Goal: Task Accomplishment & Management: Use online tool/utility

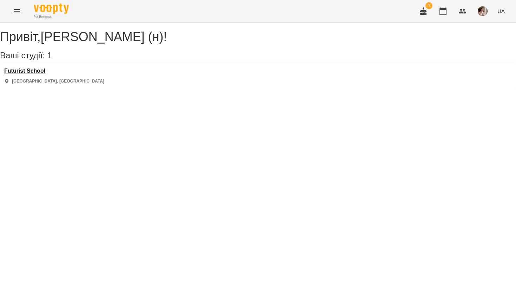
click at [20, 74] on h3 "Futurist School" at bounding box center [54, 71] width 100 height 6
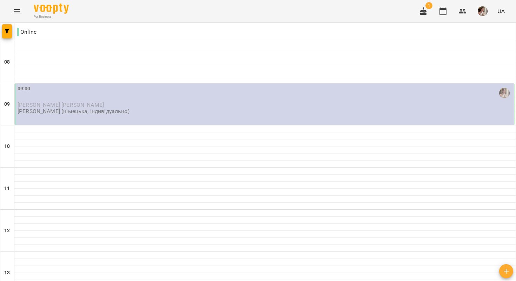
scroll to position [361, 0]
type input "**********"
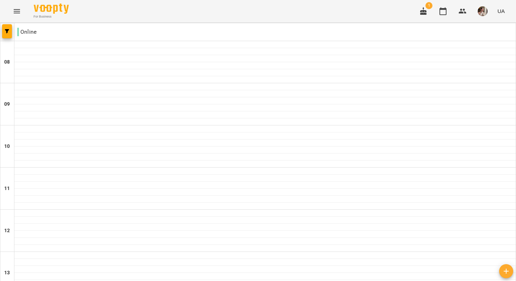
scroll to position [438, 0]
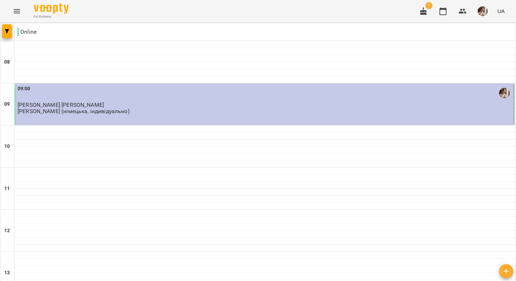
scroll to position [0, 0]
click at [480, 12] on img "button" at bounding box center [482, 11] width 10 height 10
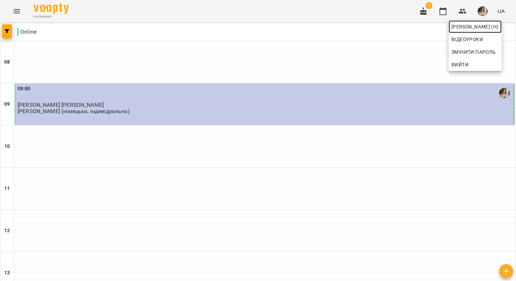
click at [473, 27] on span "[PERSON_NAME] (н)" at bounding box center [474, 26] width 47 height 8
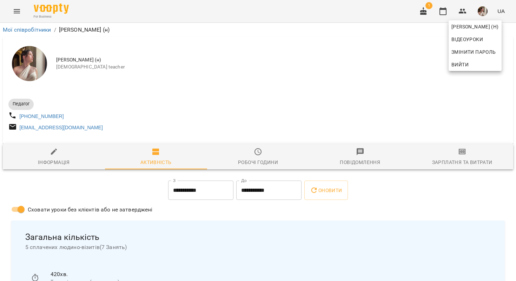
click at [458, 152] on div at bounding box center [258, 140] width 516 height 281
click at [461, 153] on icon "button" at bounding box center [462, 151] width 8 height 8
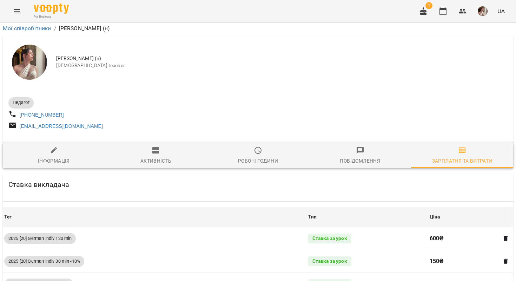
scroll to position [1497, 0]
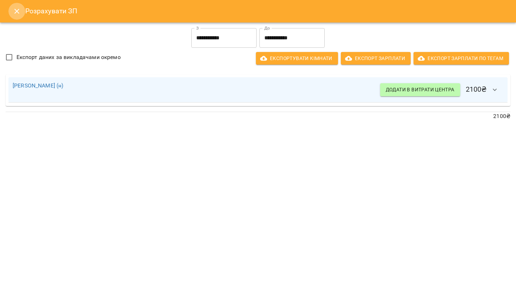
click at [16, 10] on icon "Close" at bounding box center [16, 11] width 5 height 5
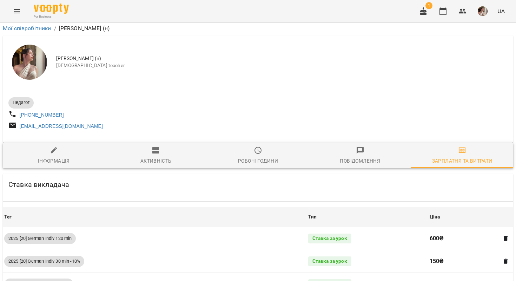
scroll to position [0, 0]
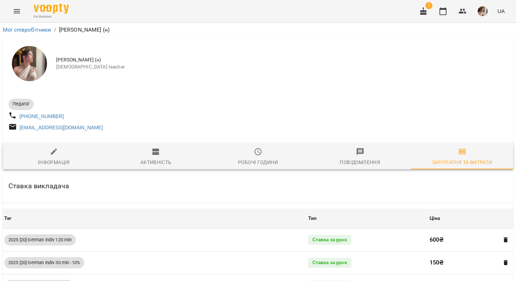
click at [426, 11] on icon "button" at bounding box center [423, 11] width 6 height 8
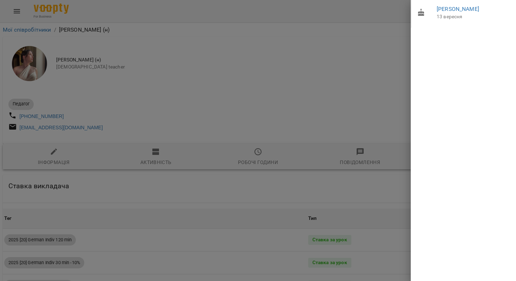
click at [377, 57] on div at bounding box center [258, 140] width 516 height 281
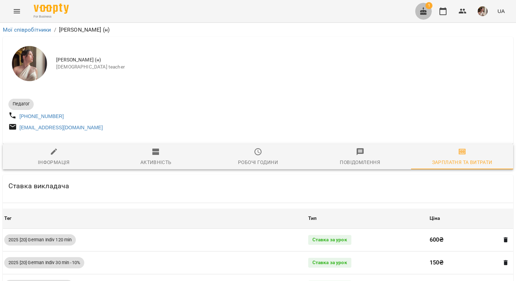
click at [425, 12] on icon "button" at bounding box center [423, 11] width 8 height 8
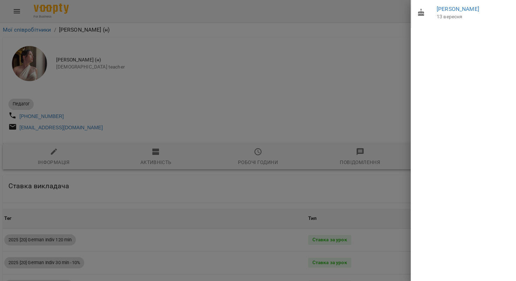
click at [390, 60] on div at bounding box center [258, 140] width 516 height 281
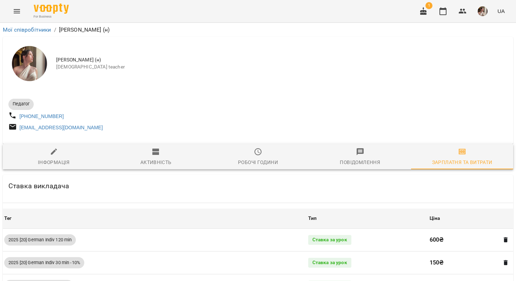
click at [38, 4] on img at bounding box center [51, 9] width 35 height 10
